Goal: Task Accomplishment & Management: Use online tool/utility

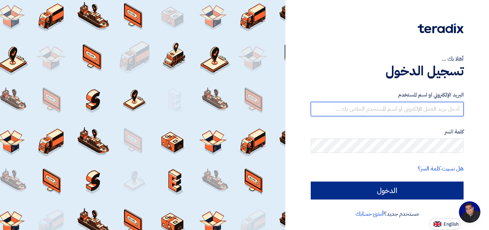
type input "[EMAIL_ADDRESS][DOMAIN_NAME]"
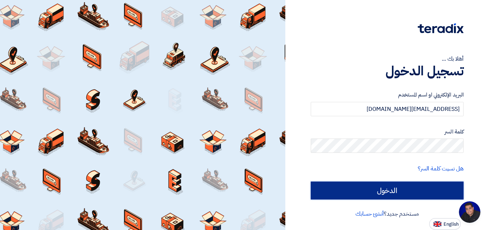
drag, startPoint x: 397, startPoint y: 186, endPoint x: 376, endPoint y: 136, distance: 54.4
click at [397, 186] on input "الدخول" at bounding box center [387, 190] width 153 height 18
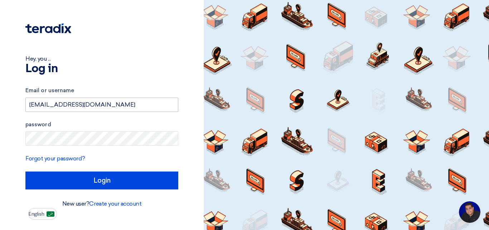
type input "Login"
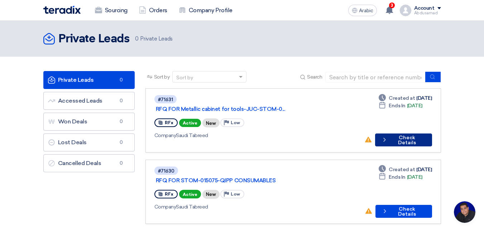
click at [409, 134] on font "Check Details" at bounding box center [407, 139] width 18 height 11
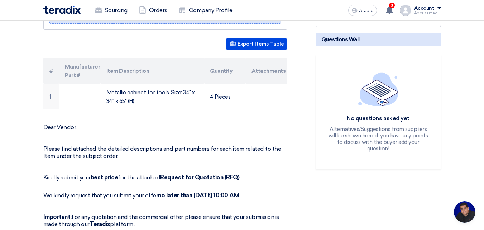
scroll to position [107, 0]
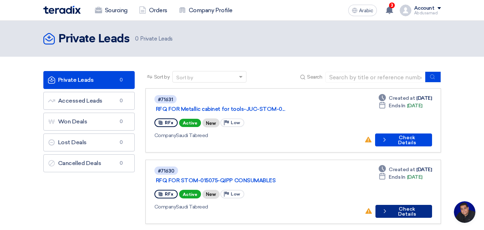
click at [401, 206] on font "Check Details" at bounding box center [407, 211] width 18 height 11
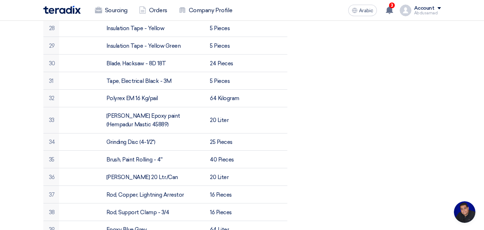
scroll to position [752, 0]
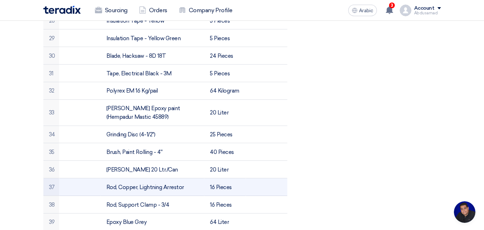
click at [185, 187] on td "Rod, Copper, Lightning Arrestor" at bounding box center [152, 187] width 103 height 18
drag, startPoint x: 184, startPoint y: 185, endPoint x: 109, endPoint y: 189, distance: 75.7
click at [109, 189] on td "Rod, Copper, Lightning Arrestor" at bounding box center [152, 187] width 103 height 18
click at [104, 186] on td "Rod, Copper, Lightning Arrestor" at bounding box center [152, 187] width 103 height 18
drag, startPoint x: 105, startPoint y: 183, endPoint x: 177, endPoint y: 187, distance: 72.1
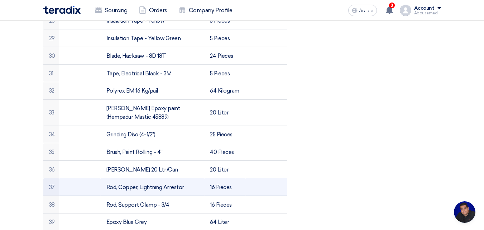
click at [189, 184] on td "Rod, Copper, Lightning Arrestor" at bounding box center [152, 187] width 103 height 18
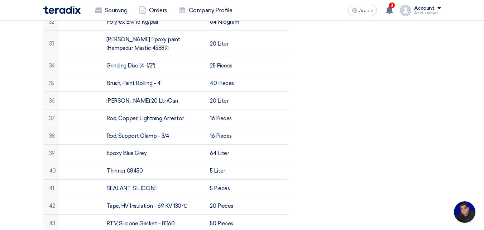
scroll to position [824, 0]
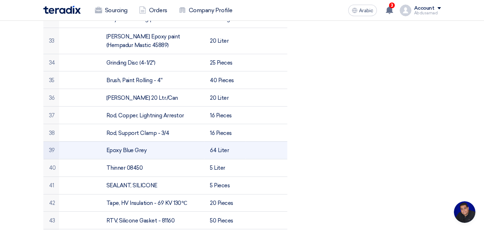
drag, startPoint x: 149, startPoint y: 148, endPoint x: 103, endPoint y: 155, distance: 46.3
click at [103, 155] on td "Epoxy Blue Grey" at bounding box center [152, 150] width 103 height 18
copy font "Epoxy Blue Grey"
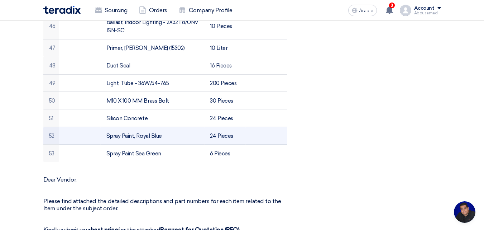
scroll to position [1039, 0]
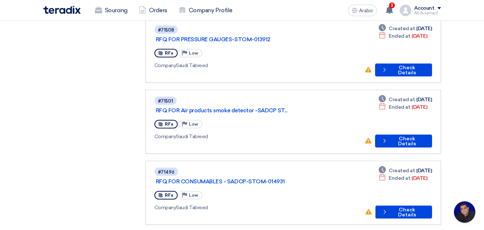
scroll to position [286, 0]
